Goal: Navigation & Orientation: Understand site structure

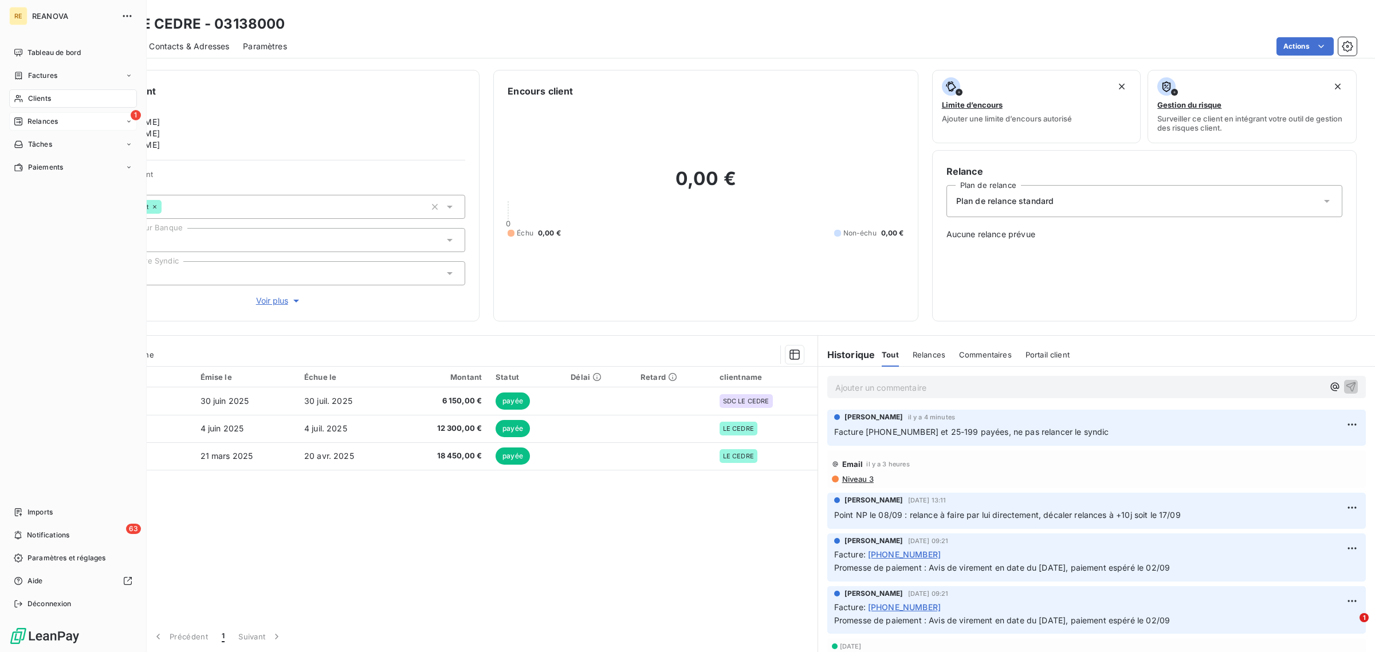
click at [24, 115] on div "1 Relances" at bounding box center [73, 121] width 128 height 18
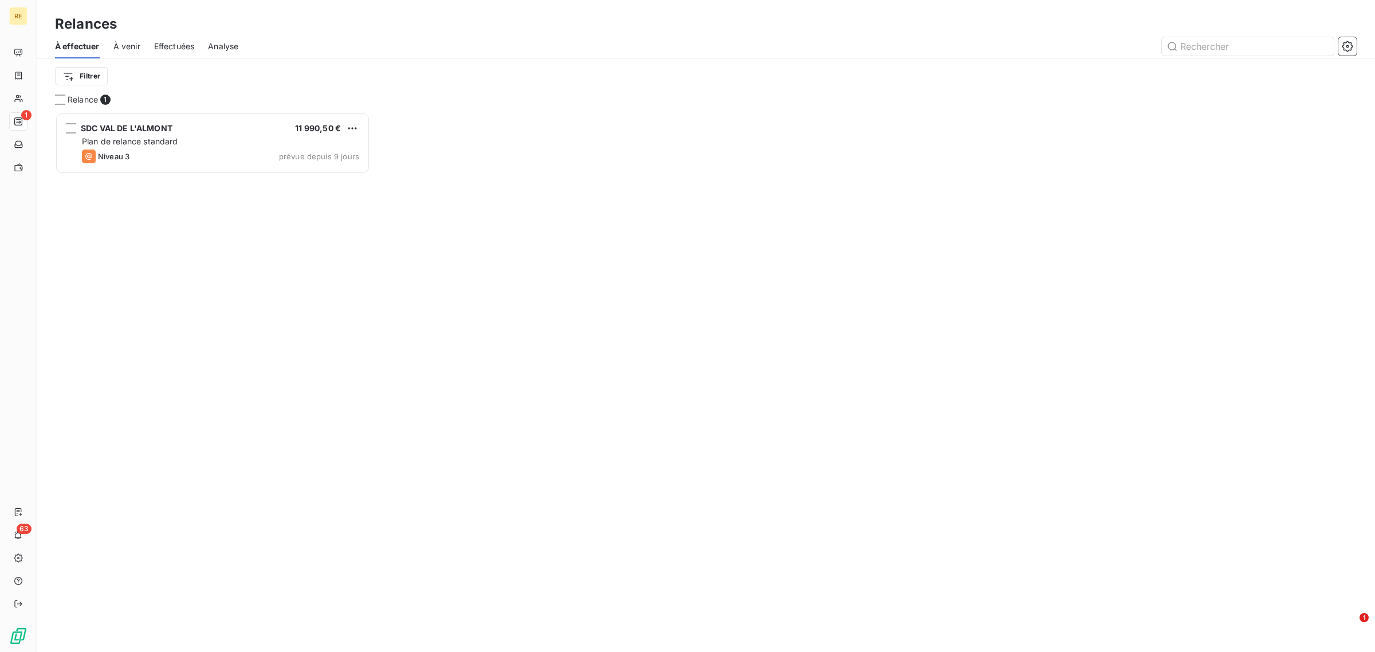
scroll to position [530, 304]
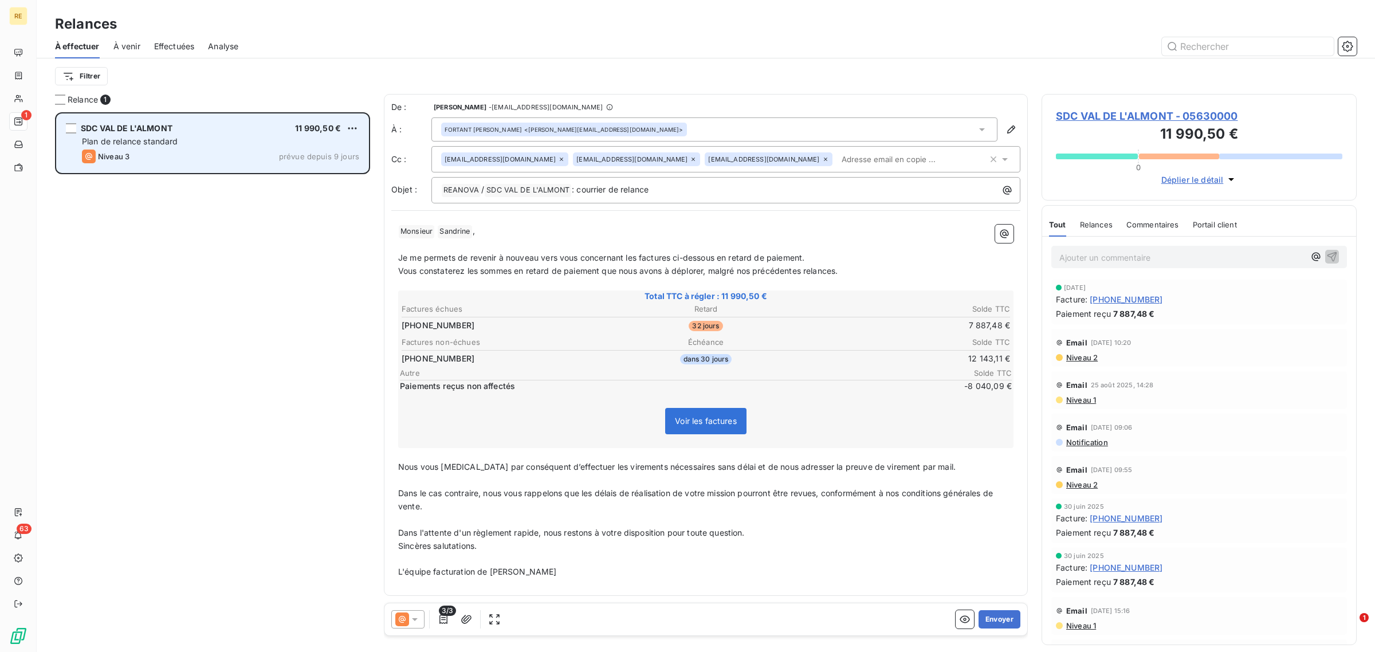
click at [236, 147] on div "SDC VAL DE L'ALMONT 11 990,50 € Plan de relance standard Niveau 3 prévue depuis…" at bounding box center [213, 143] width 312 height 58
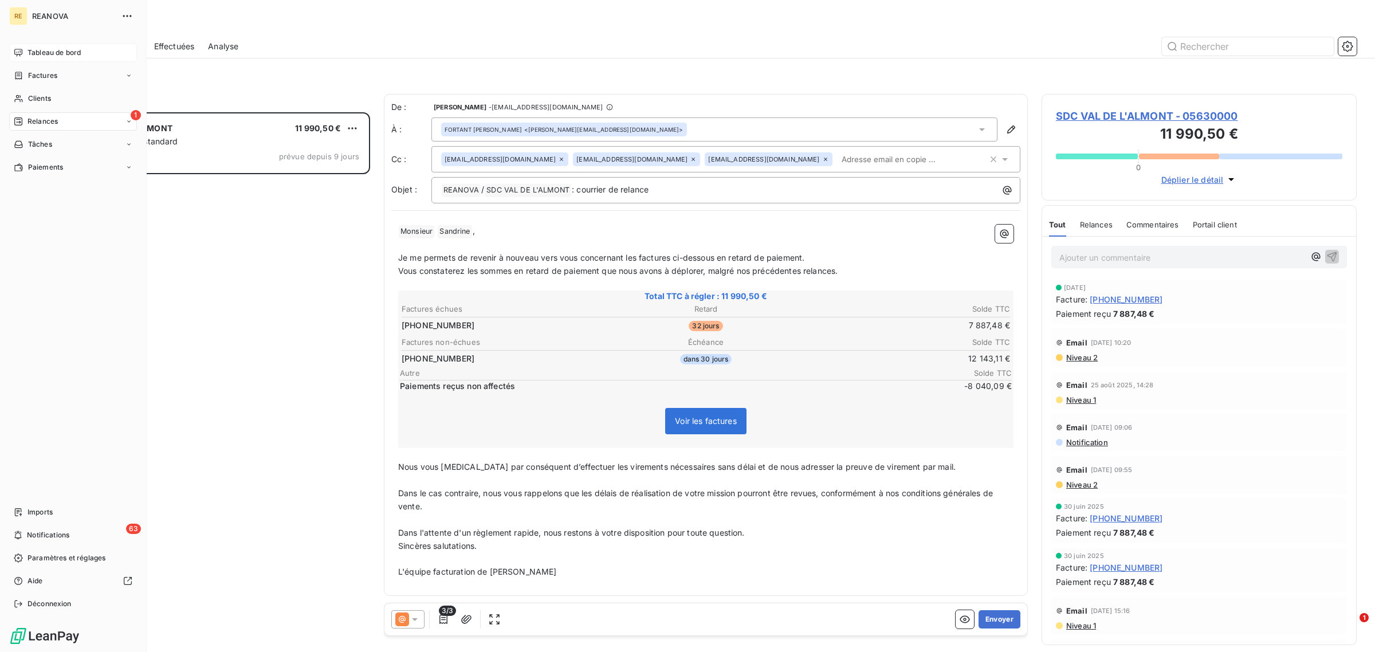
click at [26, 53] on div "Tableau de bord" at bounding box center [73, 53] width 128 height 18
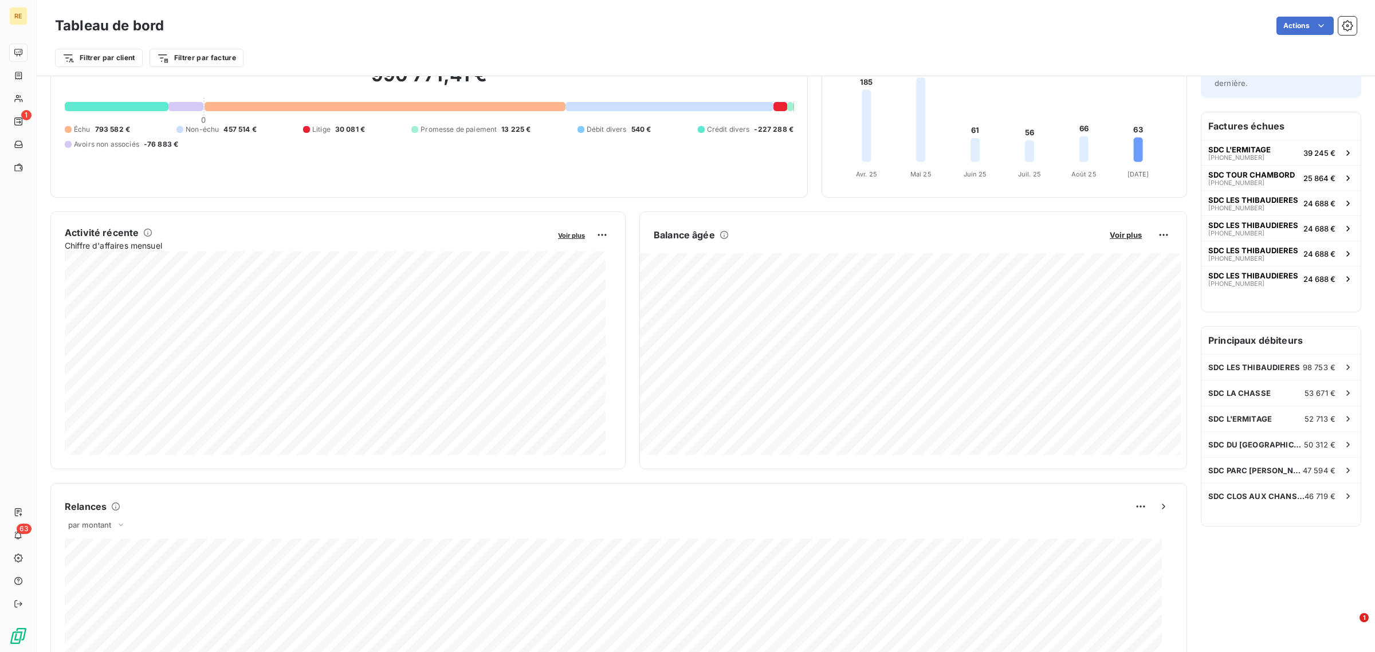
scroll to position [35, 0]
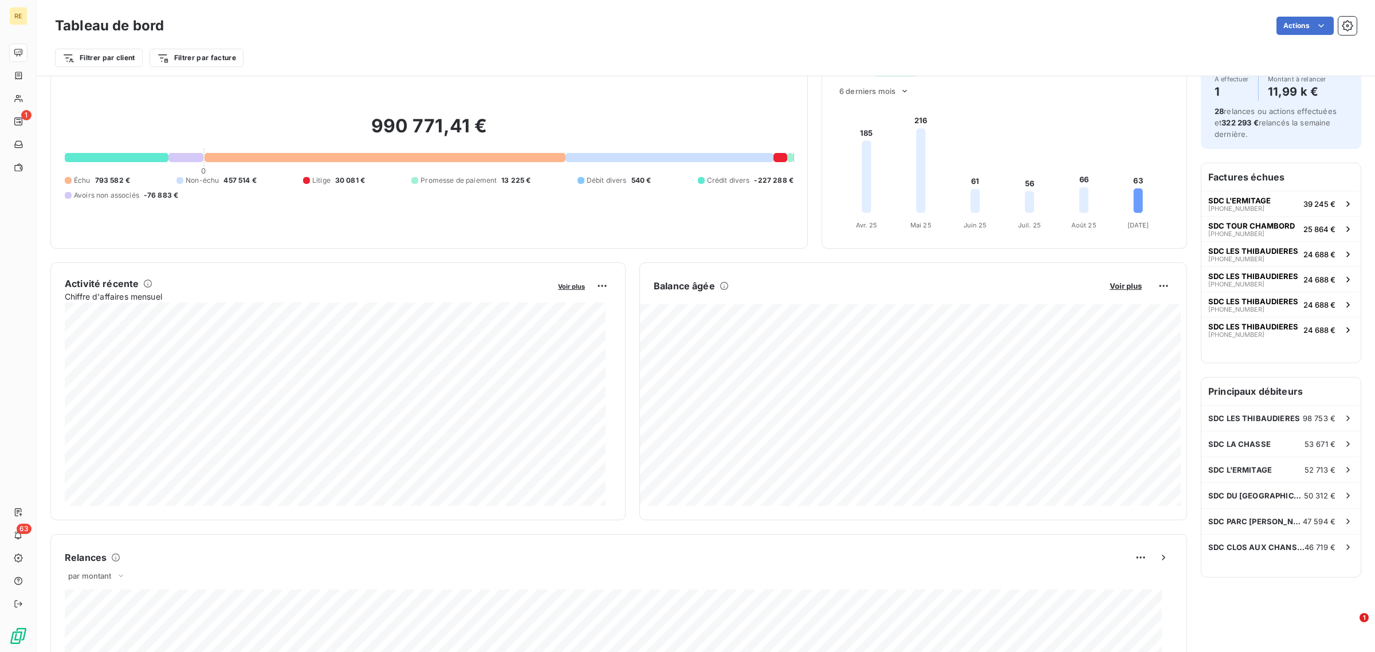
drag, startPoint x: 473, startPoint y: 439, endPoint x: 984, endPoint y: 92, distance: 617.8
click at [1012, 65] on div "Filtrer par client Filtrer par facture" at bounding box center [706, 58] width 1302 height 22
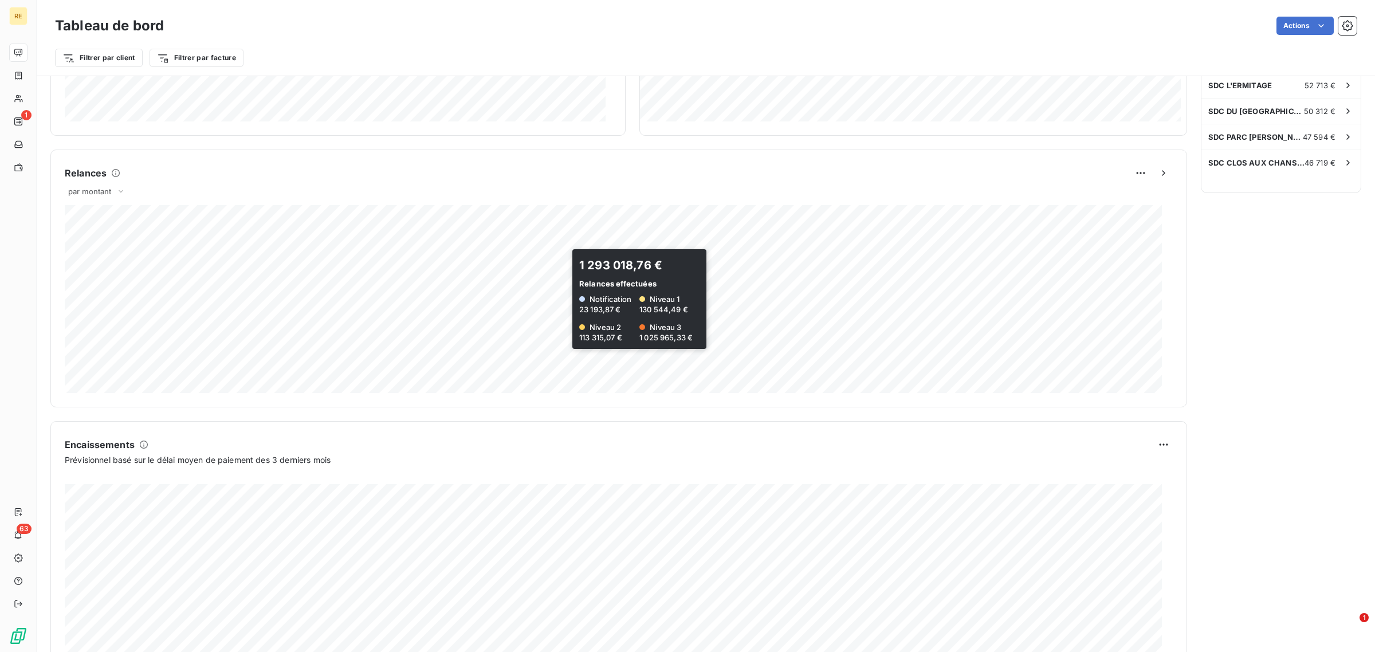
scroll to position [465, 0]
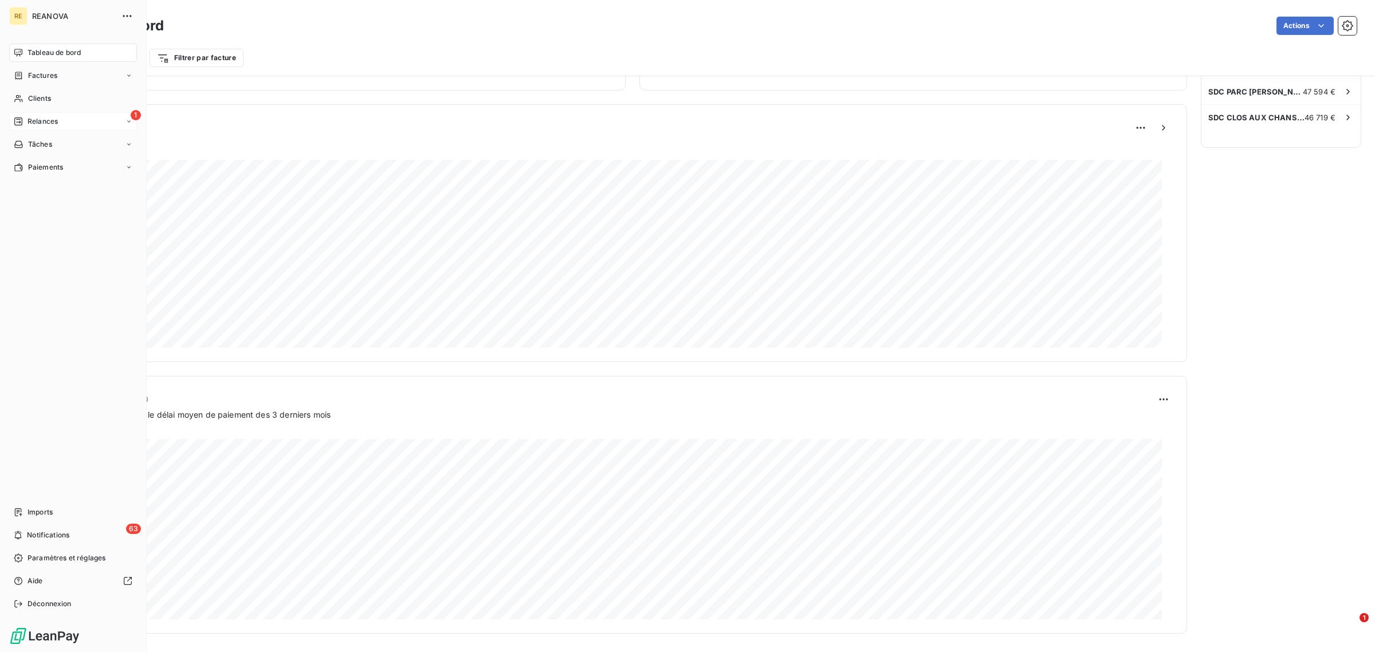
click at [72, 128] on div "1 Relances" at bounding box center [73, 121] width 128 height 18
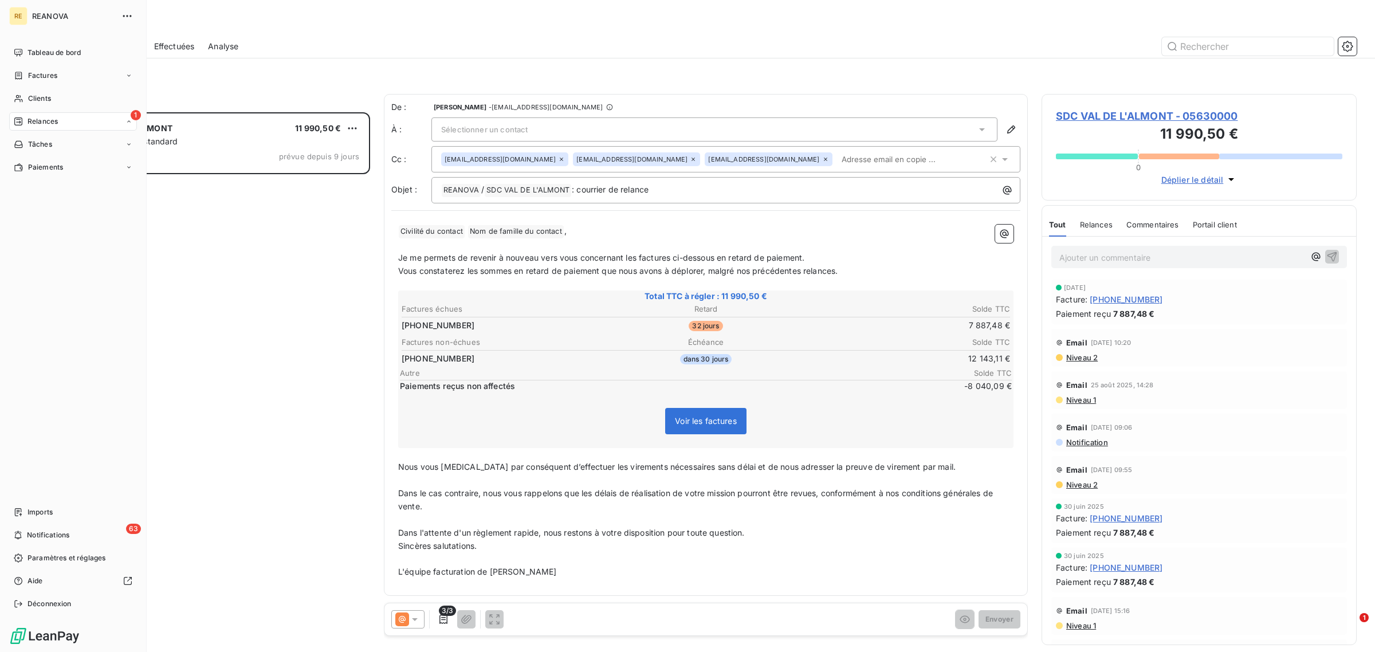
scroll to position [530, 304]
click at [48, 73] on span "Factures" at bounding box center [42, 75] width 29 height 10
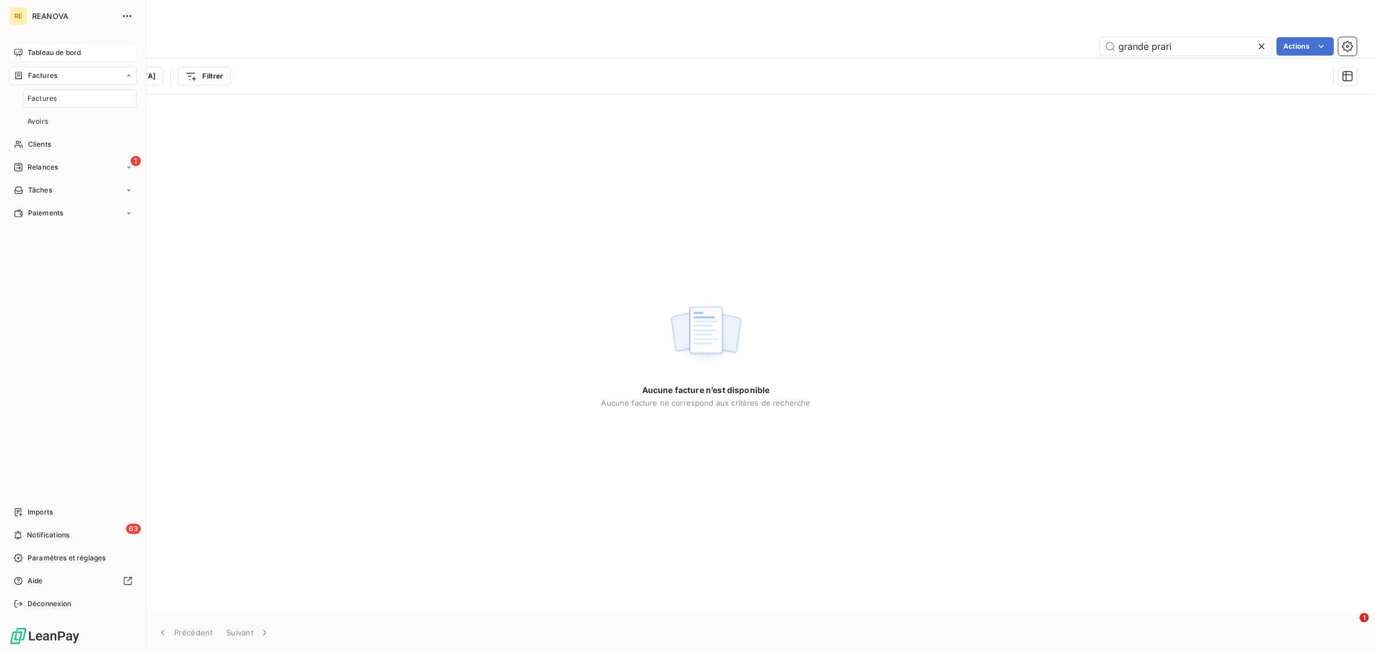
click at [48, 52] on span "Tableau de bord" at bounding box center [53, 53] width 53 height 10
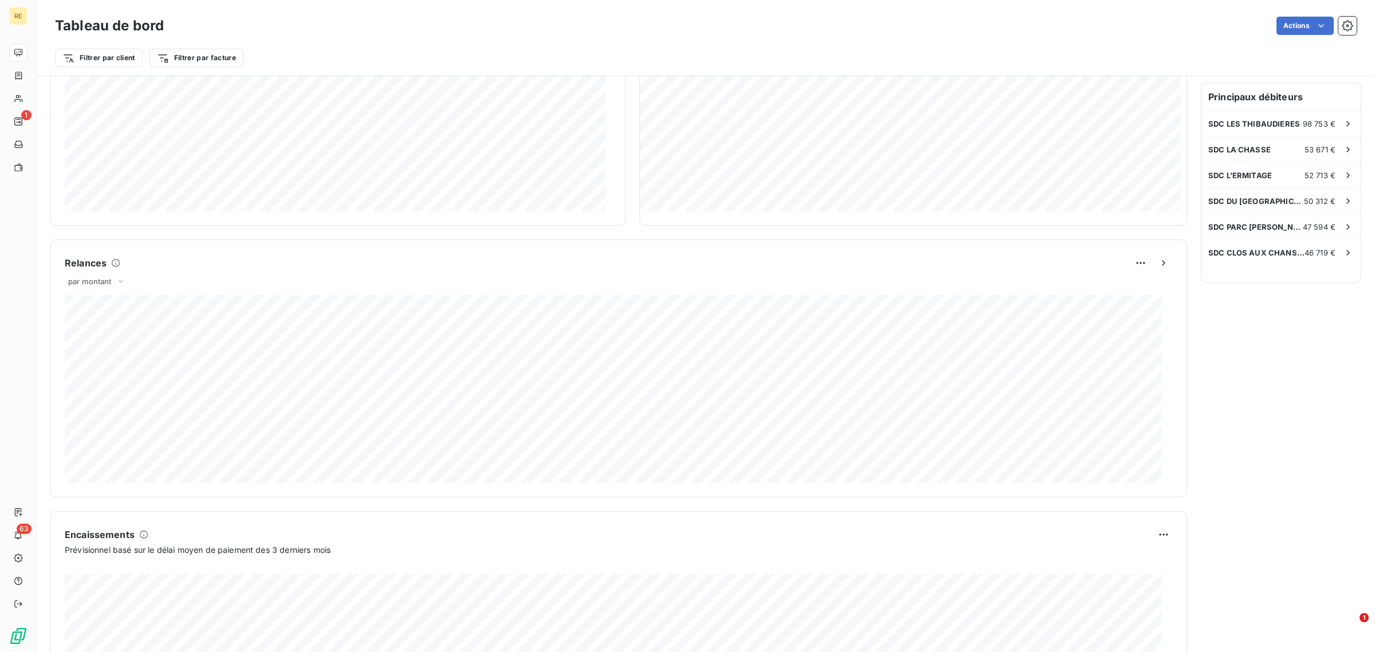
scroll to position [360, 0]
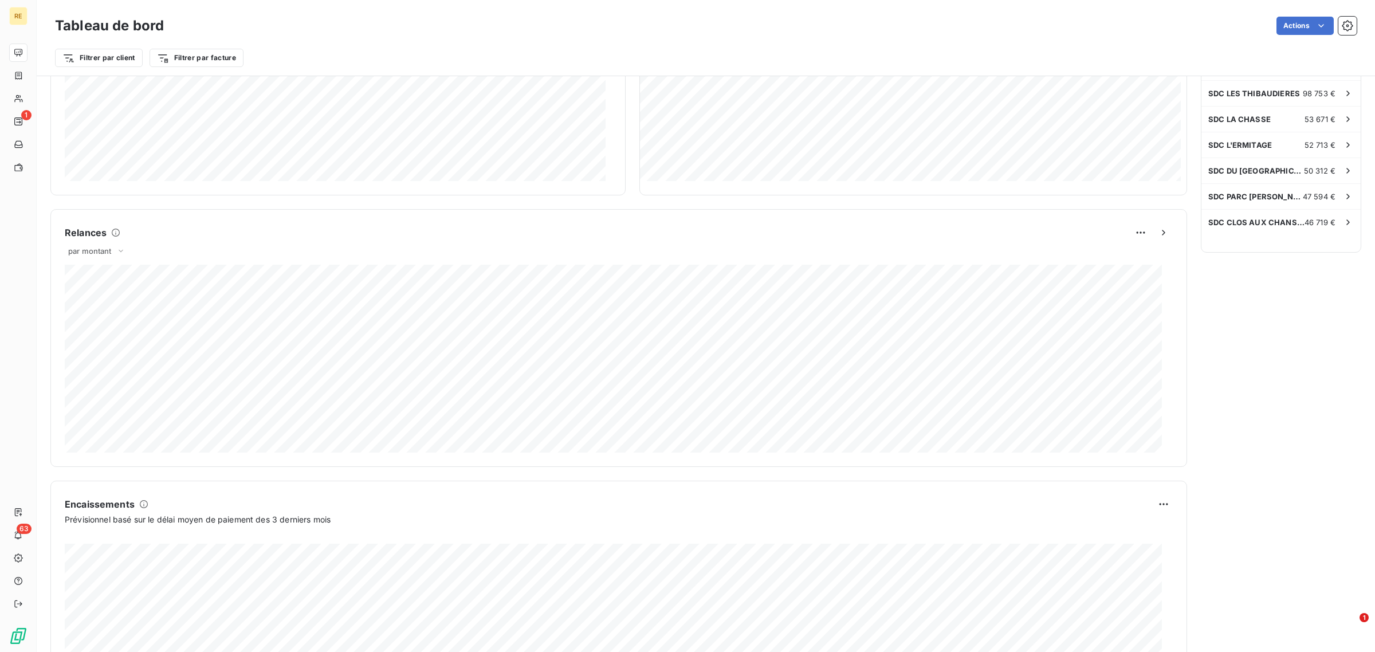
drag, startPoint x: 417, startPoint y: 306, endPoint x: 340, endPoint y: 479, distance: 189.5
click at [338, 479] on div "Encours client Voir plus 990 771,41 € 0 Échu 793 582 € Non-échu 457 514 € Litig…" at bounding box center [618, 230] width 1137 height 1015
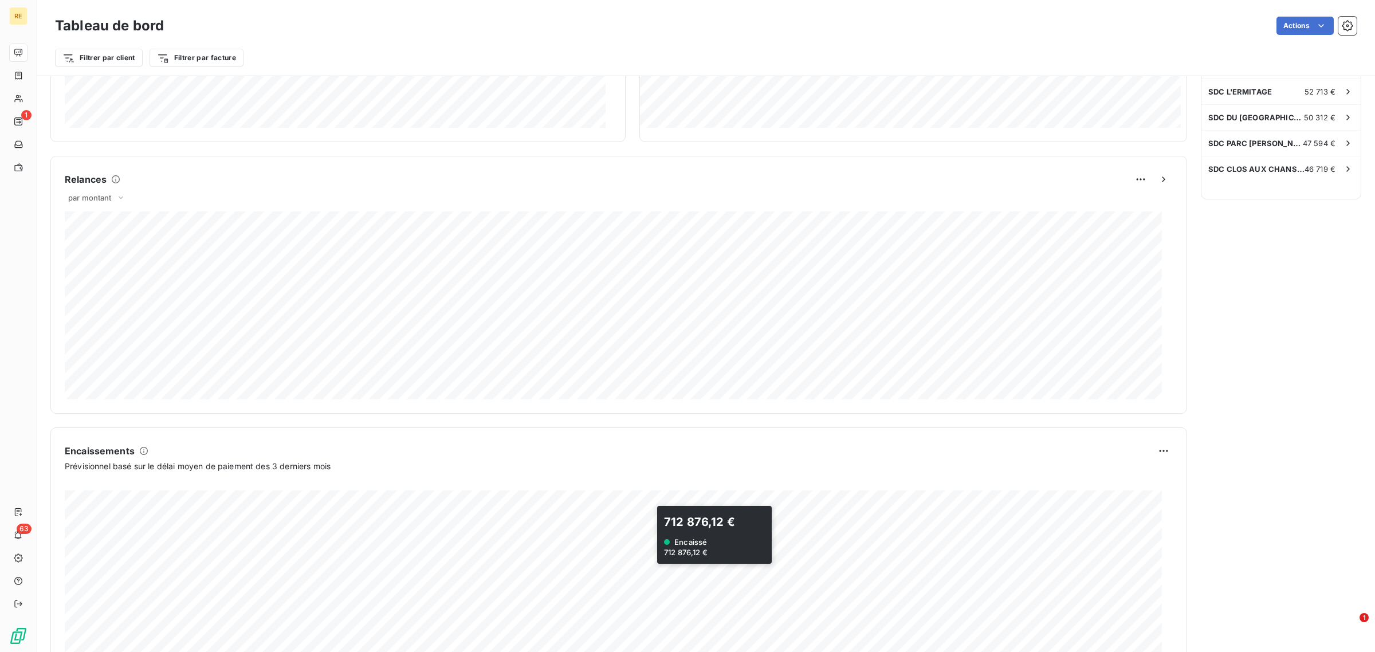
scroll to position [465, 0]
